Goal: Task Accomplishment & Management: Manage account settings

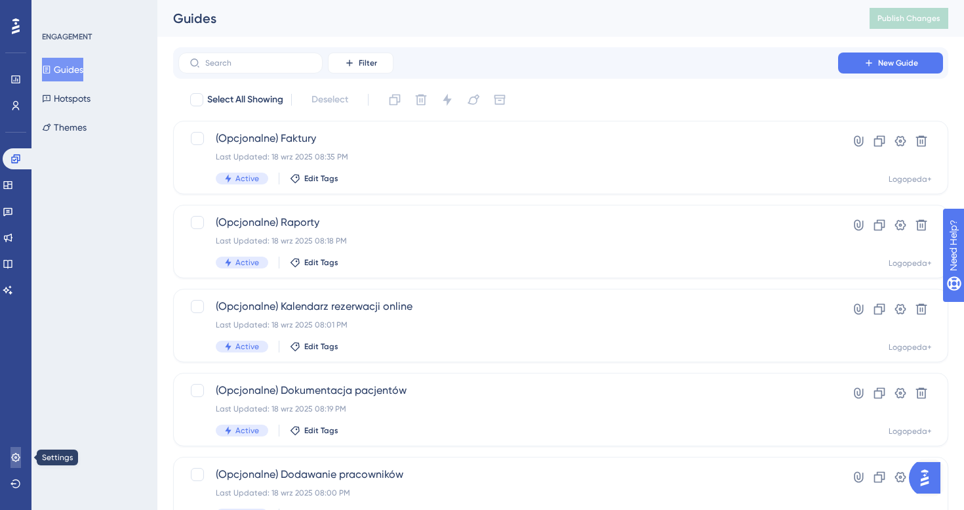
click at [12, 454] on icon at bounding box center [15, 457] width 9 height 9
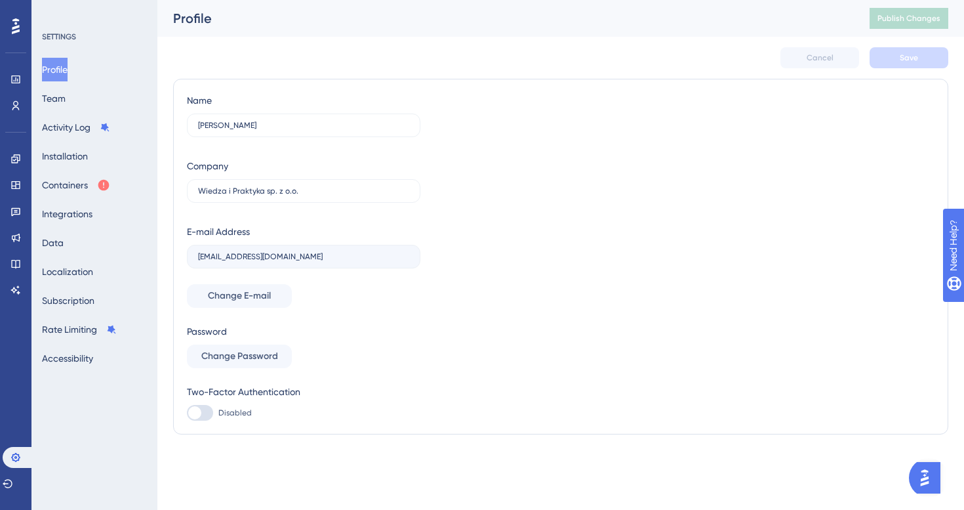
click at [95, 235] on div "Profile Team Activity Log Installation Containers Integrations Data Localizatio…" at bounding box center [95, 214] width 106 height 312
click at [64, 241] on button "Data" at bounding box center [53, 243] width 22 height 24
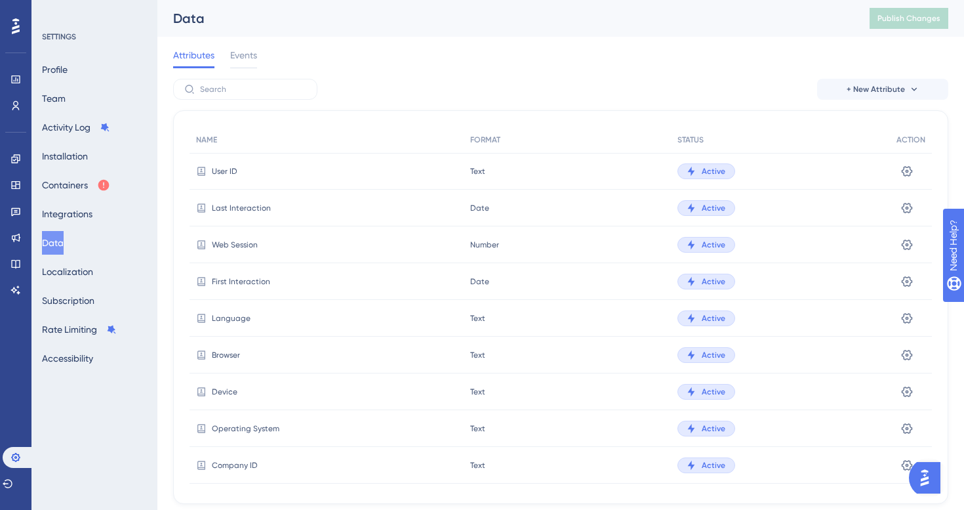
scroll to position [36, 0]
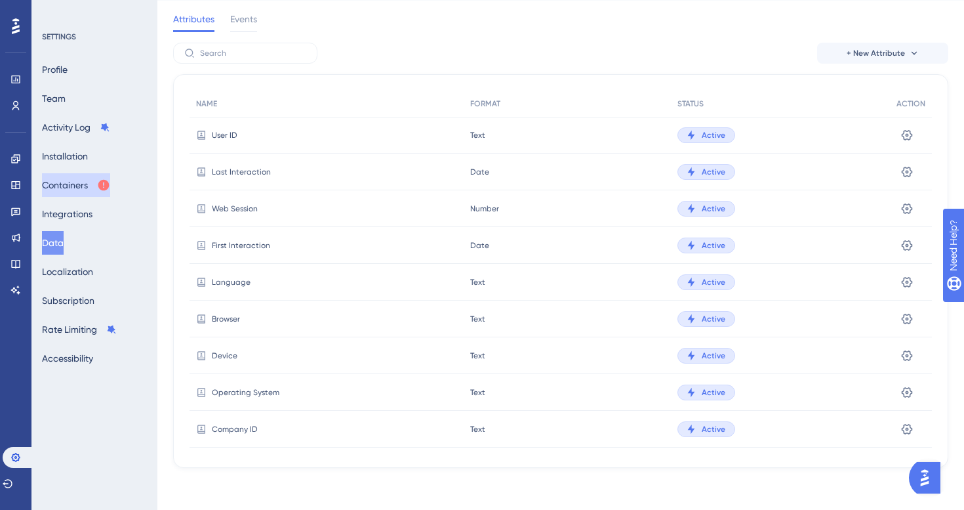
click at [84, 190] on button "Containers" at bounding box center [76, 185] width 68 height 24
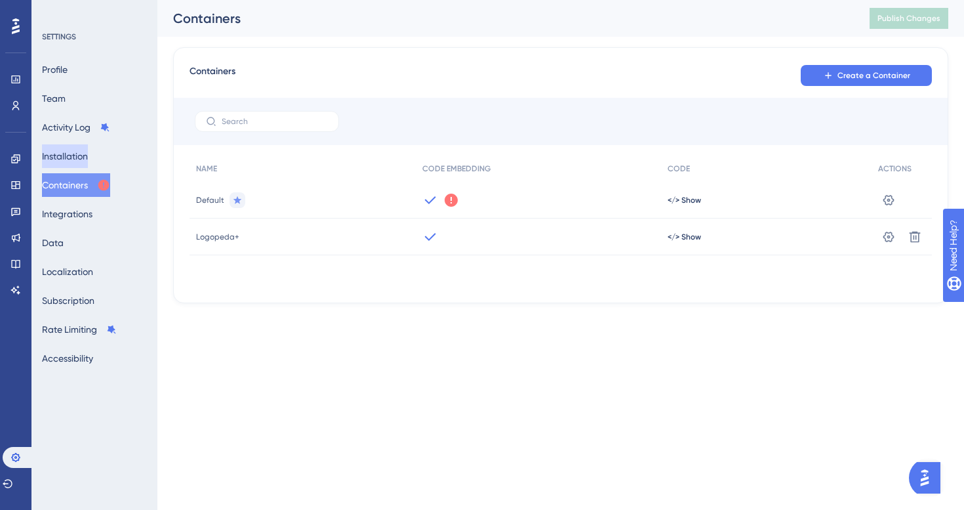
click at [85, 154] on button "Installation" at bounding box center [65, 156] width 46 height 24
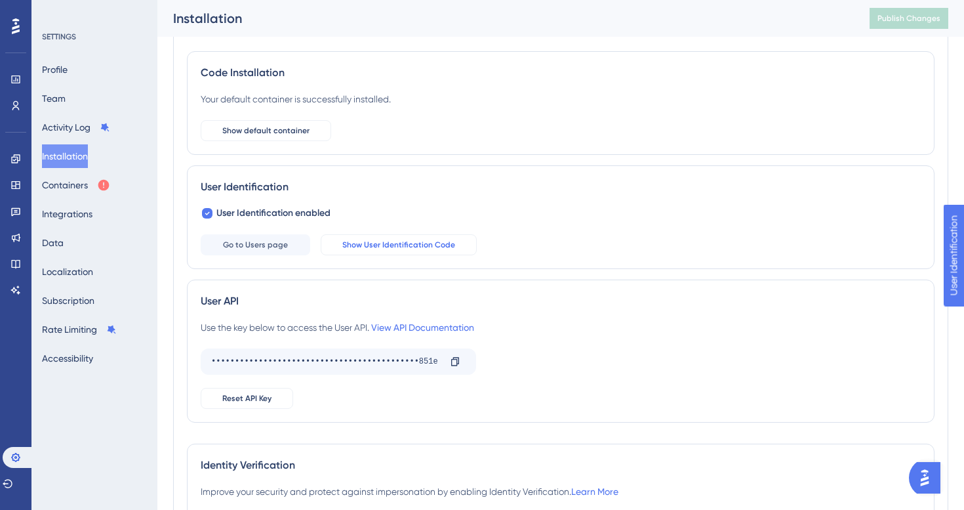
scroll to position [182, 0]
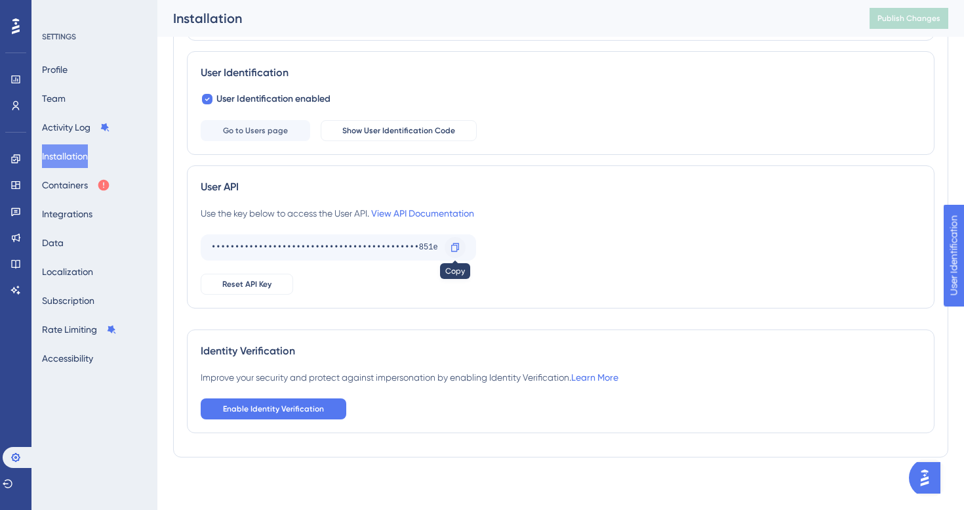
click at [453, 242] on icon at bounding box center [455, 247] width 10 height 10
click at [453, 251] on icon at bounding box center [455, 247] width 8 height 9
click at [91, 242] on div "Profile Team Activity Log Installation Containers Integrations Data Localizatio…" at bounding box center [95, 214] width 106 height 312
click at [10, 100] on link at bounding box center [15, 105] width 10 height 21
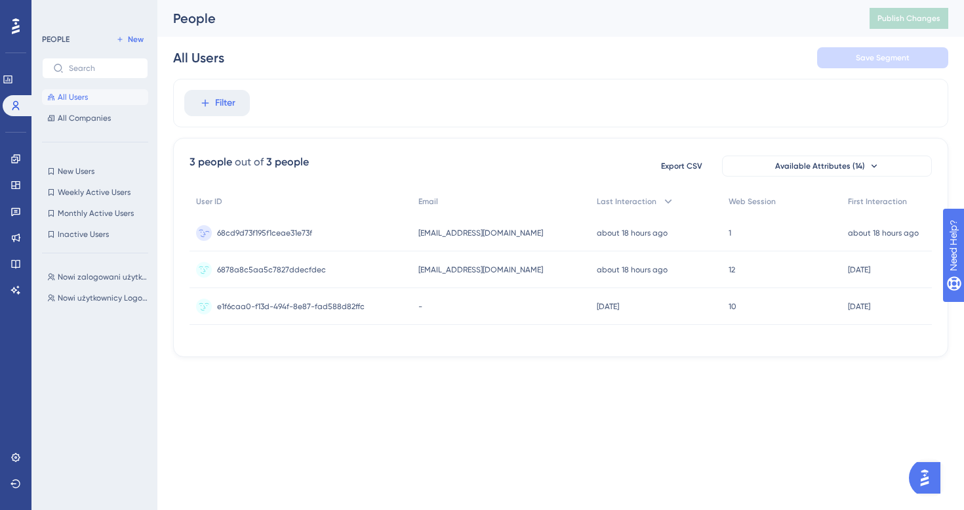
click at [338, 234] on div "68cd9d73f195f1ceae31e73f 68cd9d73f195f1ceae31e73f" at bounding box center [301, 233] width 222 height 37
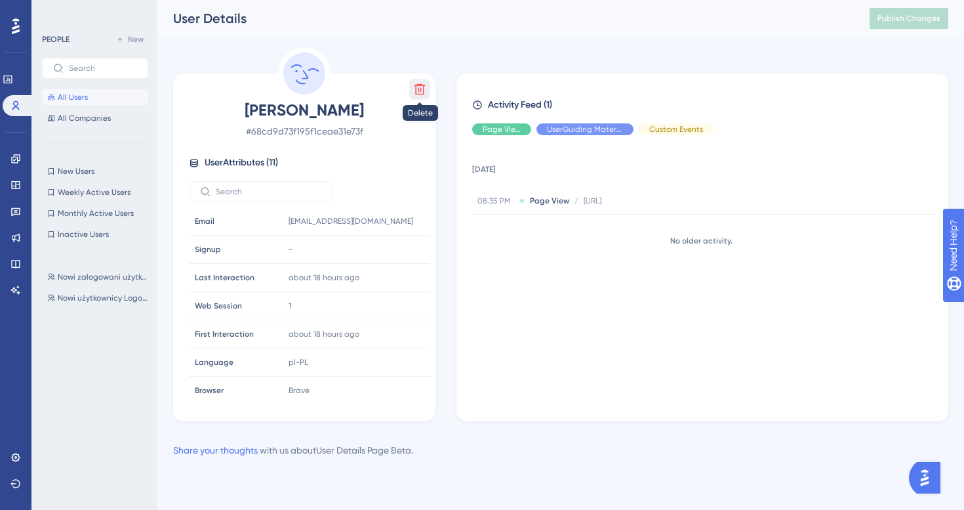
click at [422, 89] on icon at bounding box center [419, 89] width 13 height 13
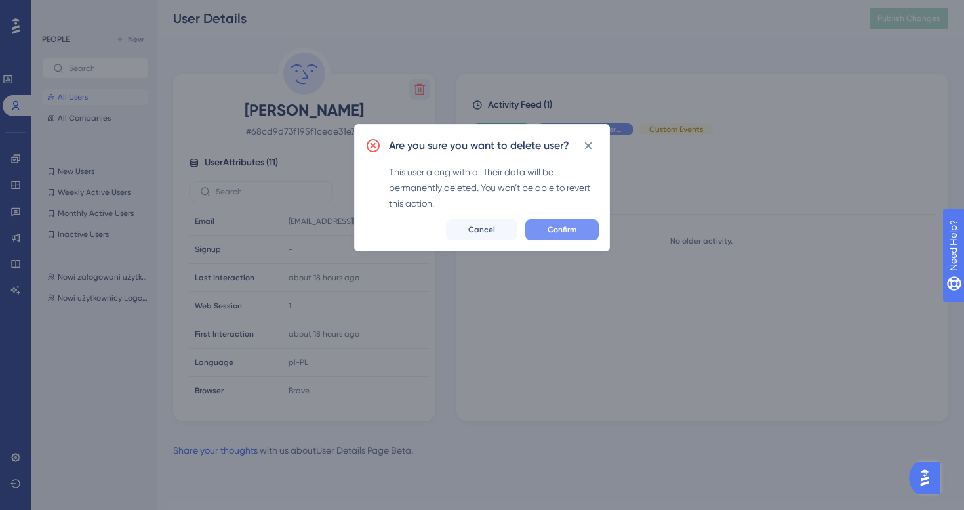
click at [565, 221] on button "Confirm" at bounding box center [561, 229] width 73 height 21
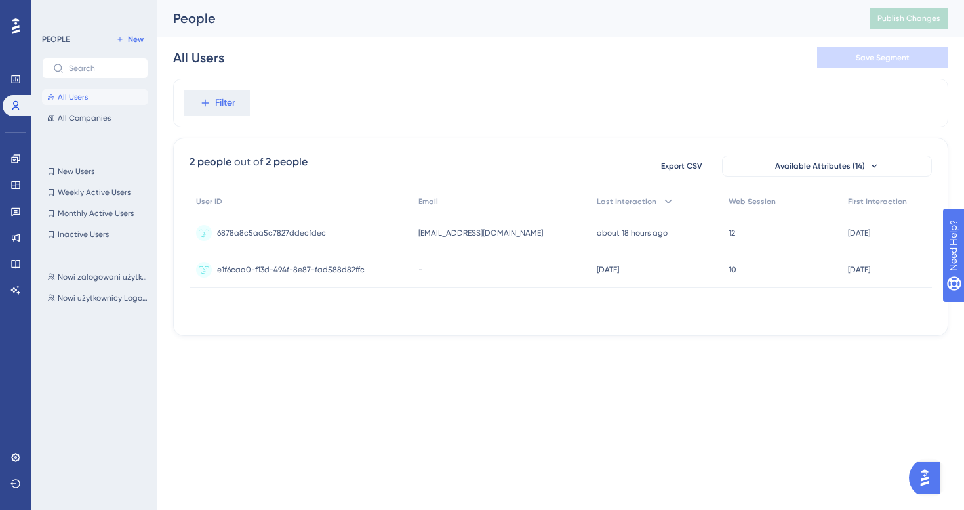
click at [104, 285] on div "Nowi zalogowani użytkownicy Logopeda+ Nowi zalogowani użytkownicy Logopeda+ Now…" at bounding box center [99, 375] width 114 height 222
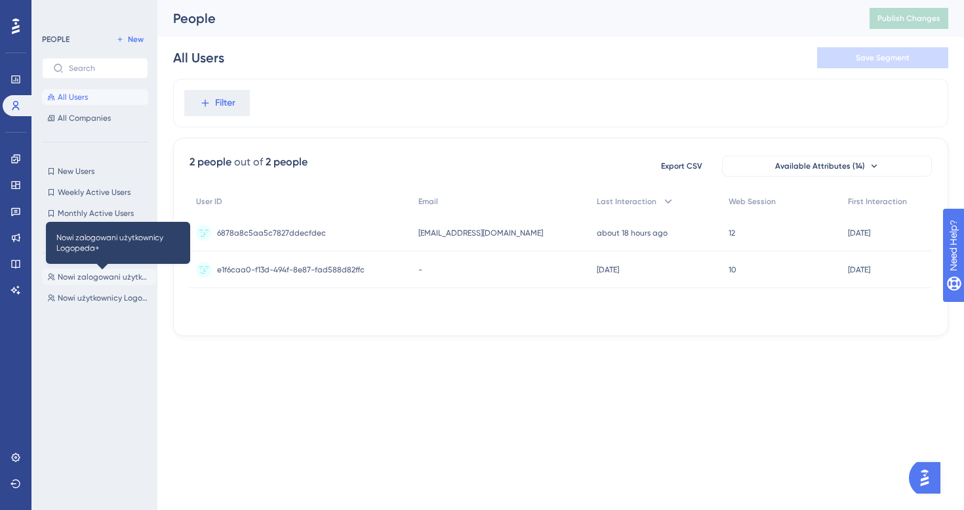
click at [104, 279] on span "Nowi zalogowani użytkownicy Logopeda+" at bounding box center [104, 277] width 93 height 10
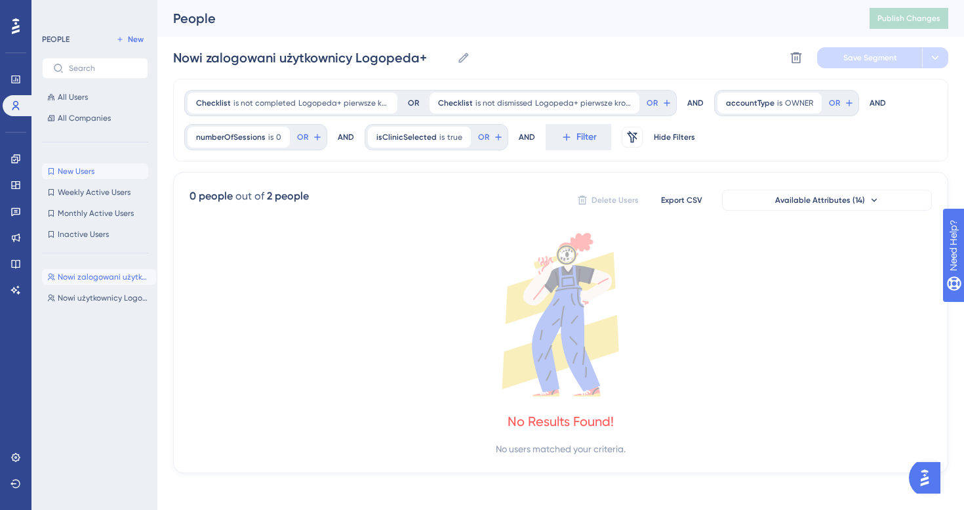
click at [101, 173] on button "New Users New Users" at bounding box center [95, 171] width 106 height 16
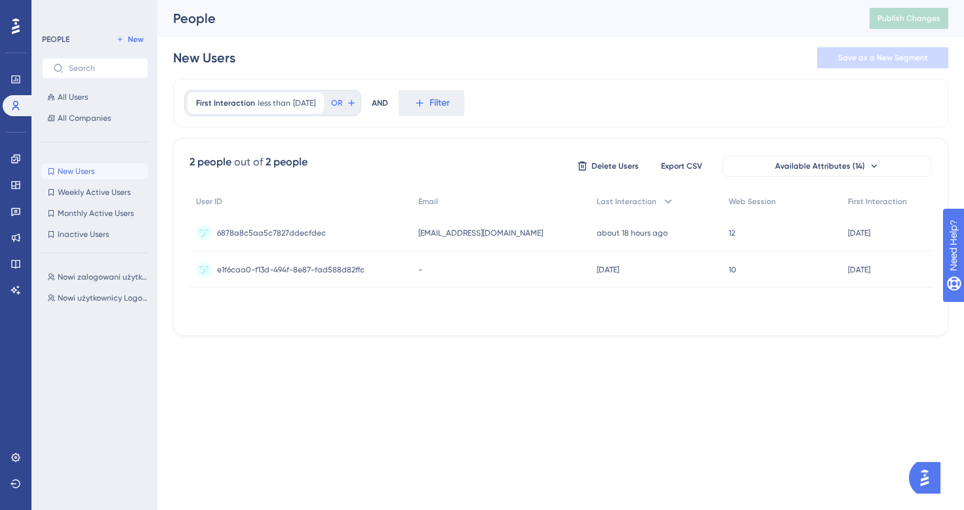
click at [87, 87] on div "PEOPLE New All Users All Companies" at bounding box center [95, 78] width 106 height 94
click at [87, 95] on span "All Users" at bounding box center [73, 97] width 30 height 10
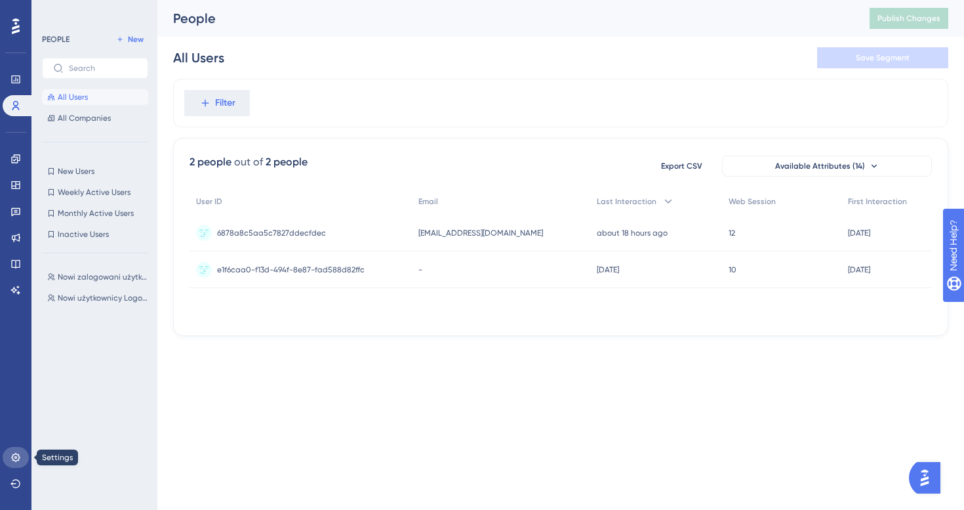
click at [11, 462] on icon at bounding box center [15, 457] width 10 height 10
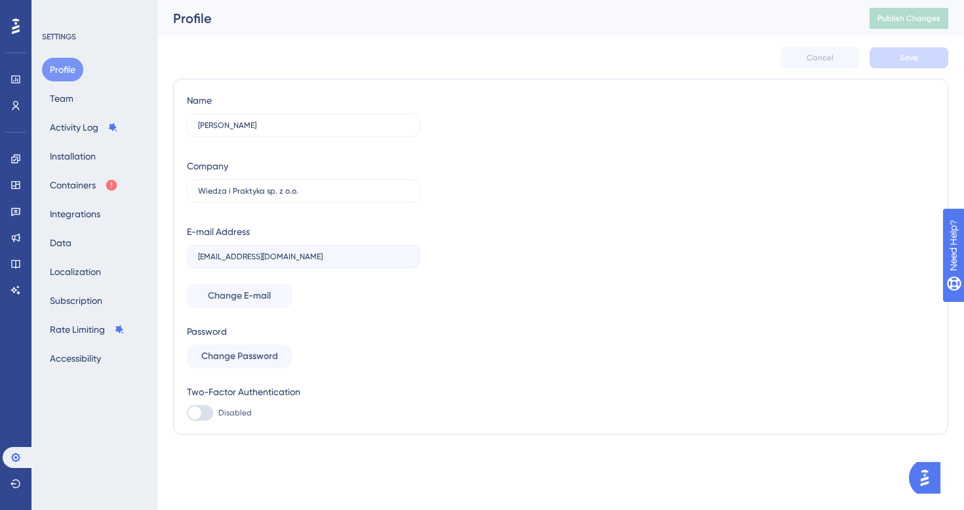
click at [88, 247] on div "Profile Team Activity Log Installation Containers Integrations Data Localizatio…" at bounding box center [95, 214] width 106 height 312
click at [75, 238] on button "Data" at bounding box center [60, 243] width 37 height 24
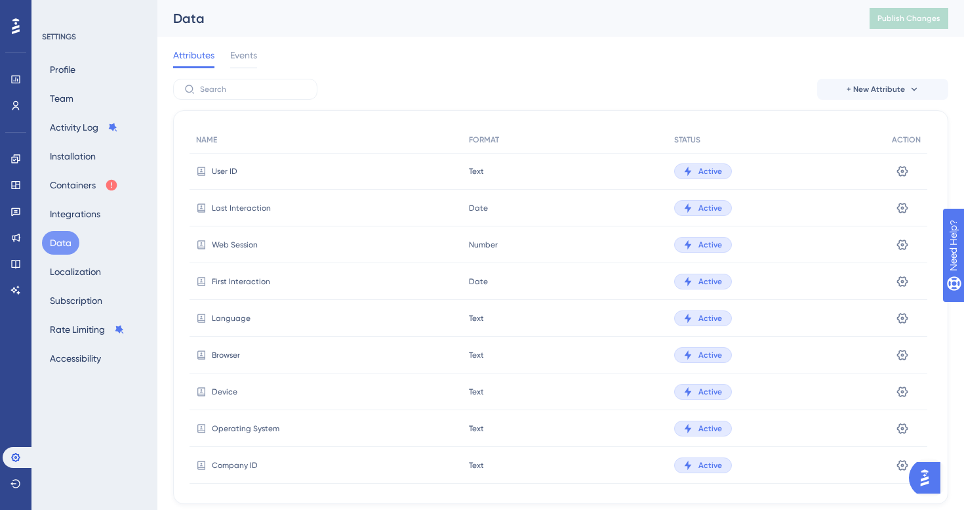
scroll to position [342, 0]
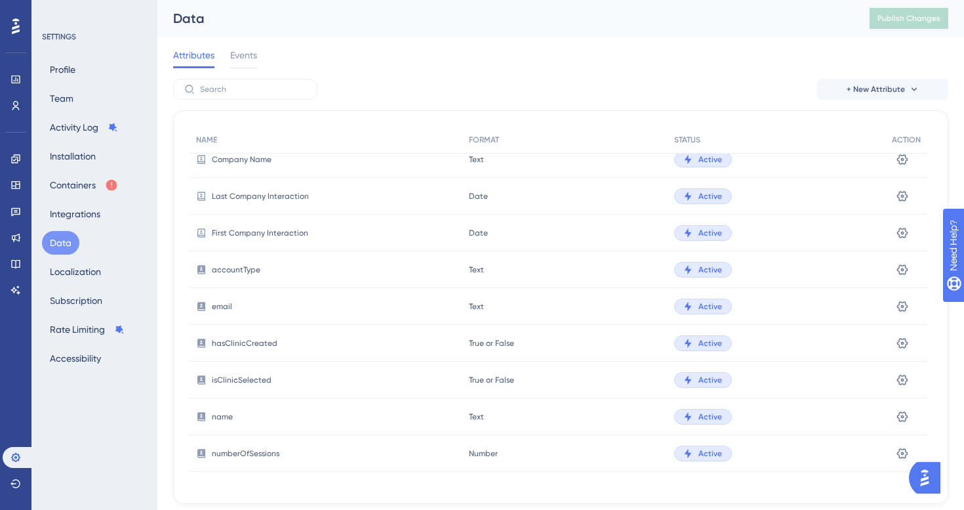
click at [266, 377] on span "isClinicSelected" at bounding box center [242, 380] width 60 height 10
click at [243, 262] on div "accountType" at bounding box center [326, 269] width 273 height 37
